Goal: Find specific page/section: Find specific page/section

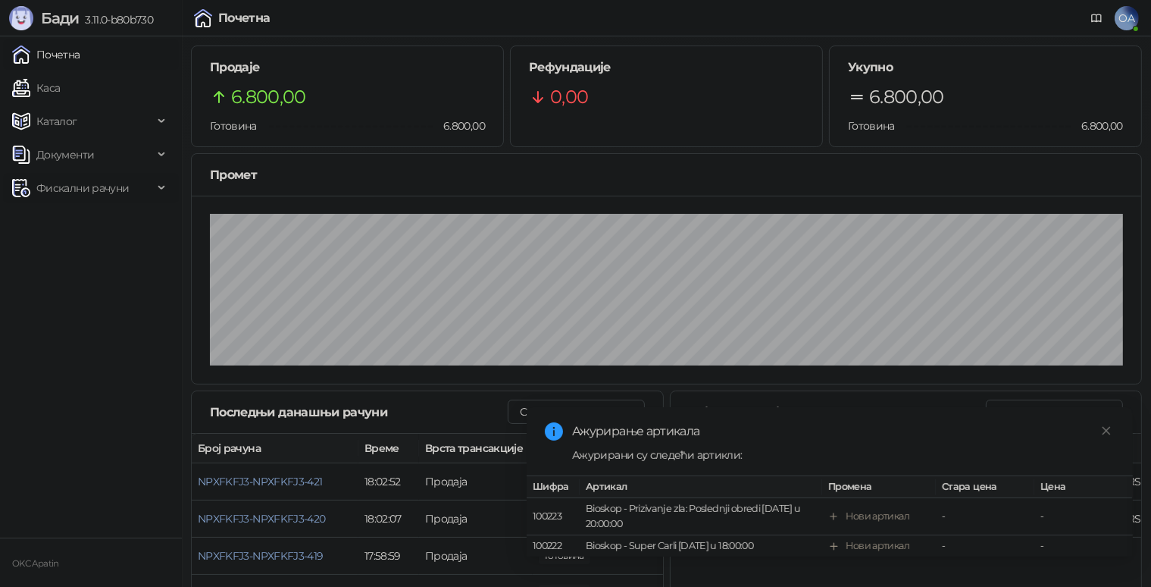
click at [61, 194] on span "Фискални рачуни" at bounding box center [82, 188] width 92 height 30
click at [51, 83] on link "Каса" at bounding box center [36, 88] width 48 height 30
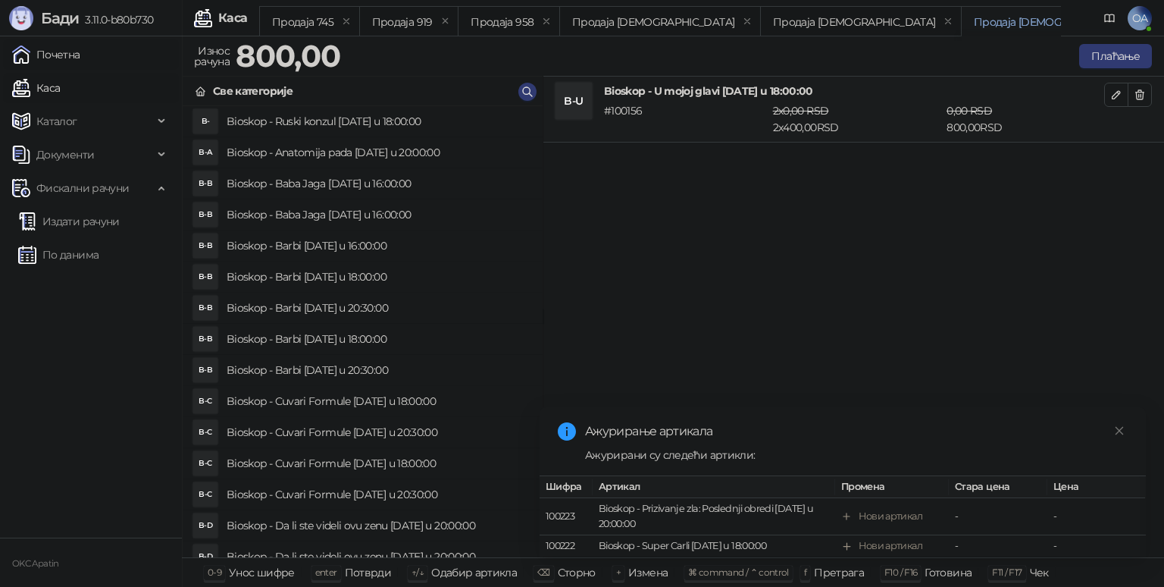
click at [58, 68] on link "Почетна" at bounding box center [46, 54] width 68 height 30
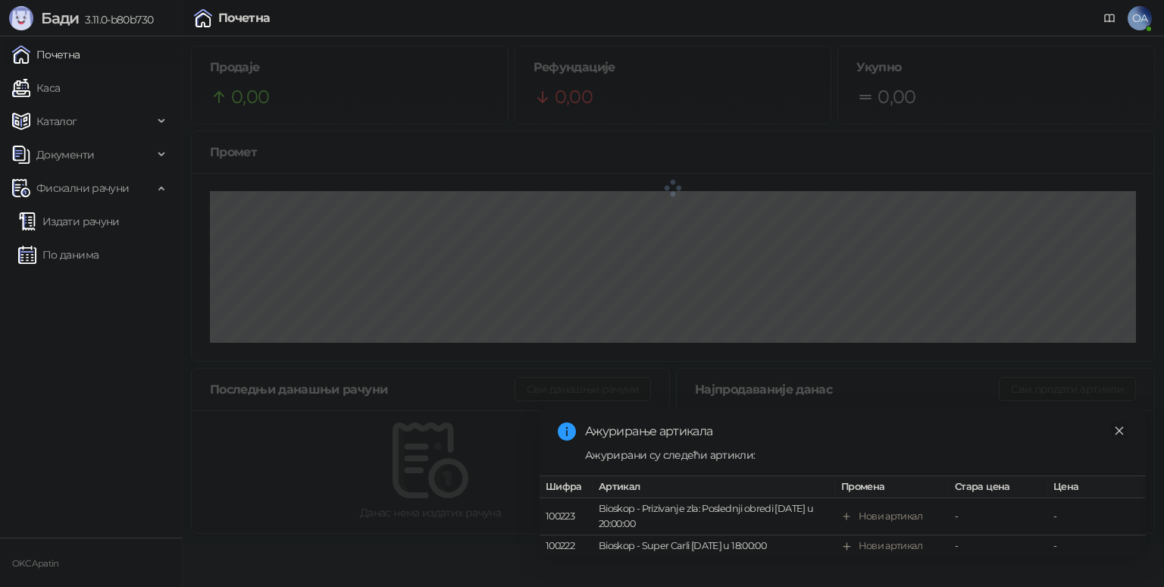
click at [1117, 422] on link "Close" at bounding box center [1119, 430] width 17 height 17
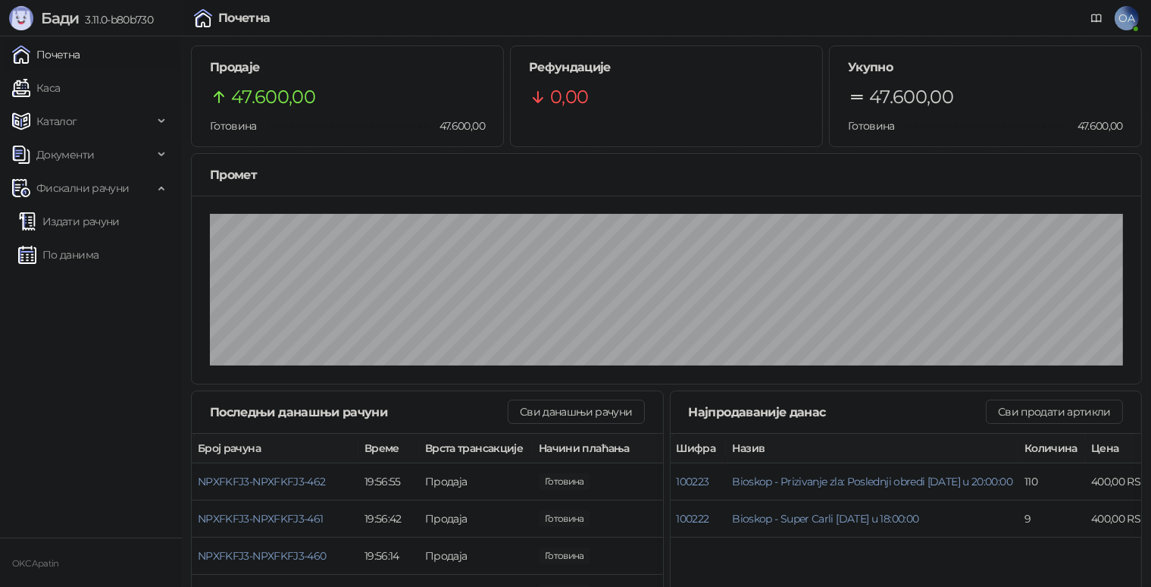
click at [79, 63] on link "Почетна" at bounding box center [46, 54] width 68 height 30
click at [60, 89] on link "Каса" at bounding box center [36, 88] width 48 height 30
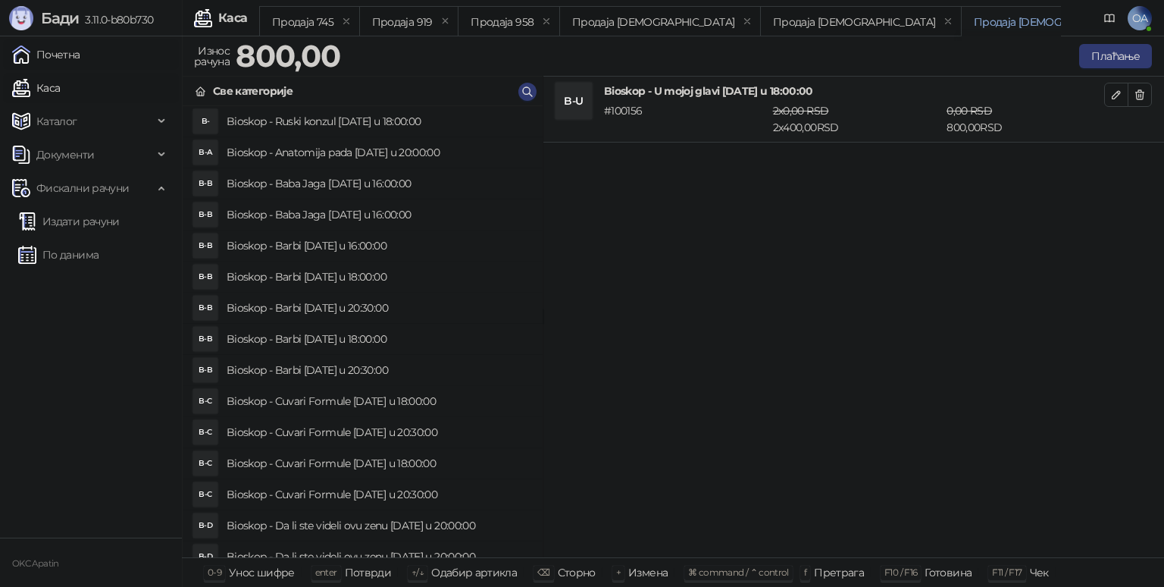
click at [61, 61] on link "Почетна" at bounding box center [46, 54] width 68 height 30
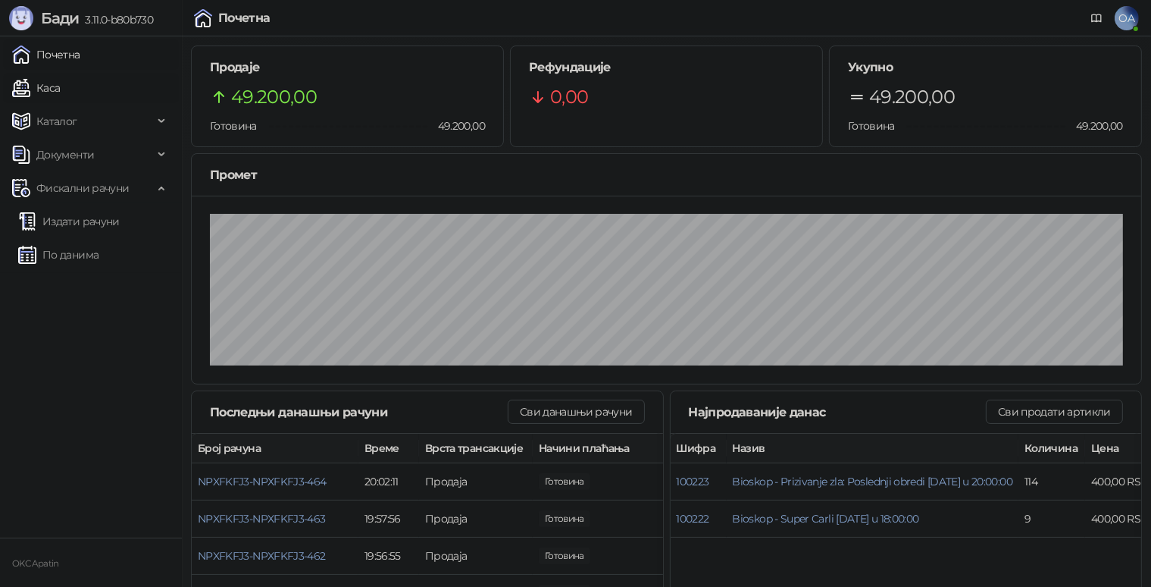
click at [43, 80] on link "Каса" at bounding box center [36, 88] width 48 height 30
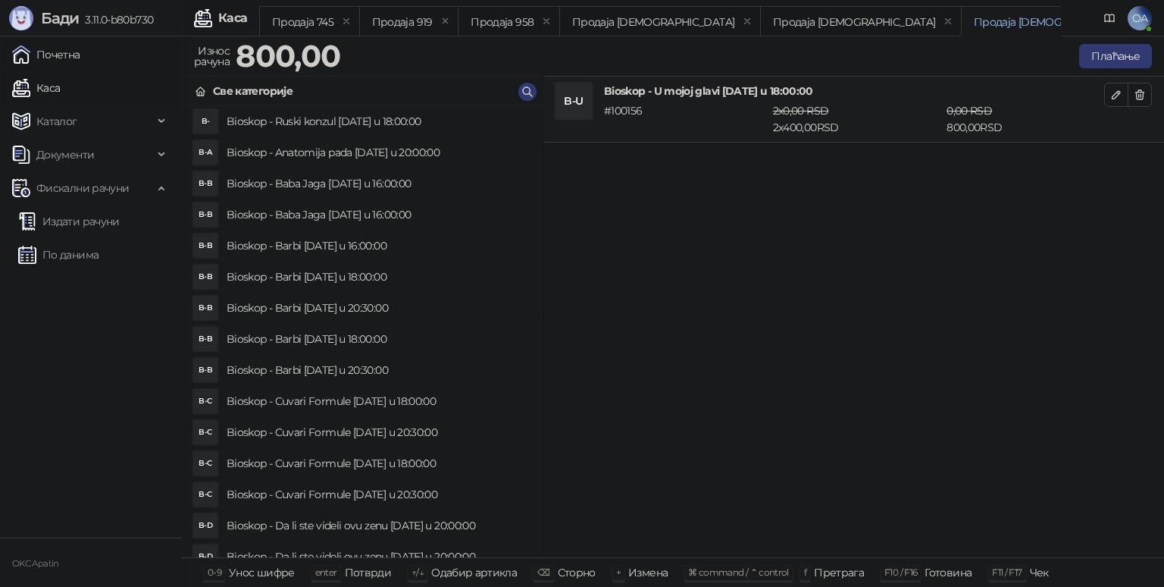
click at [51, 58] on link "Почетна" at bounding box center [46, 54] width 68 height 30
